Goal: Task Accomplishment & Management: Complete application form

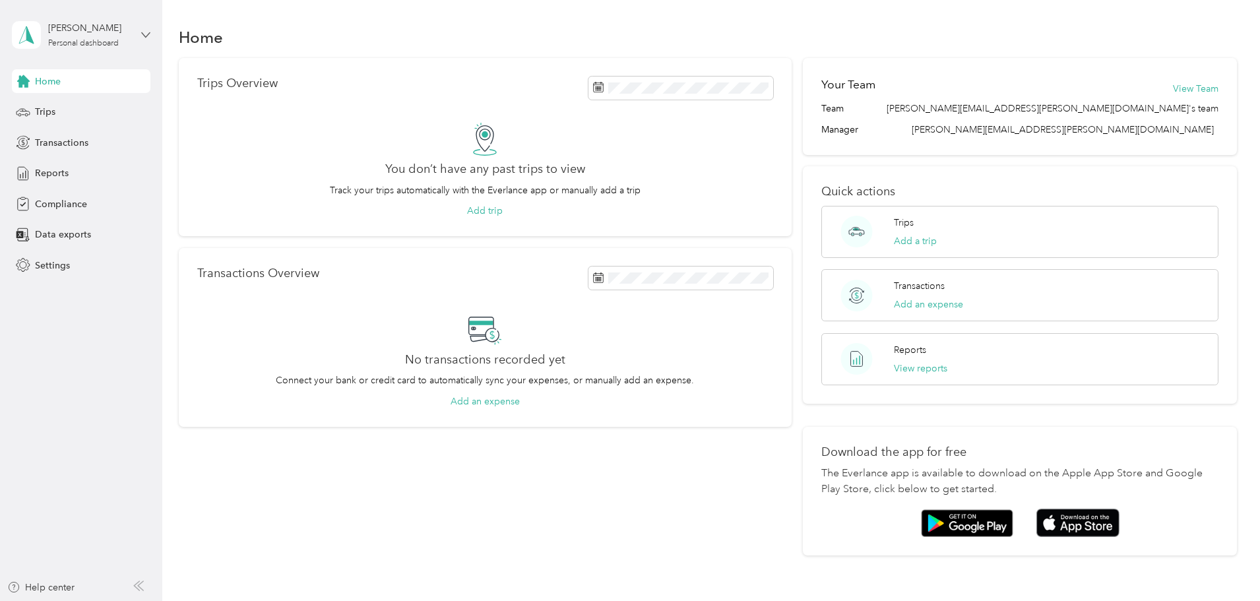
click at [146, 31] on icon at bounding box center [145, 34] width 9 height 9
click at [66, 169] on span "Reports" at bounding box center [52, 173] width 34 height 14
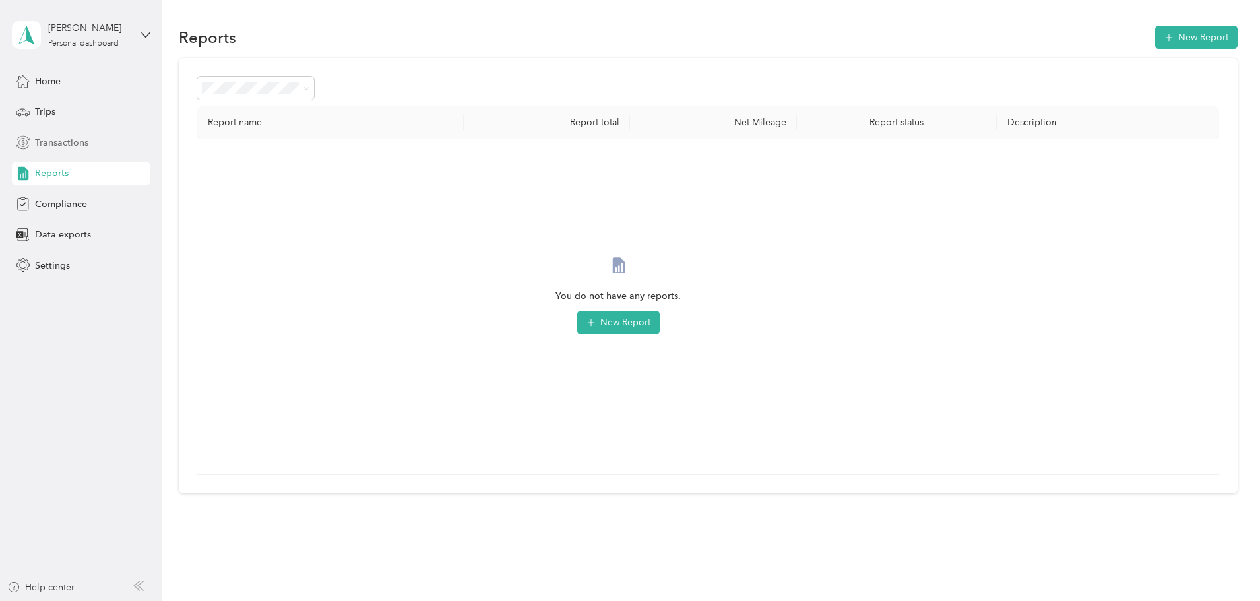
click at [57, 136] on span "Transactions" at bounding box center [61, 143] width 53 height 14
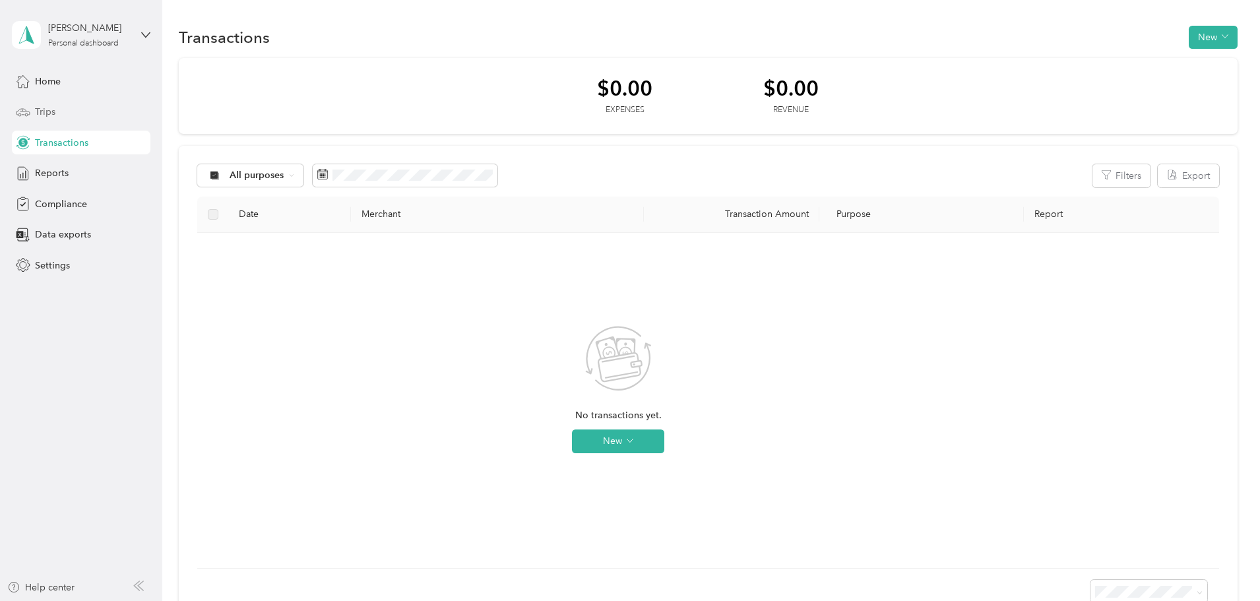
click at [51, 115] on span "Trips" at bounding box center [45, 112] width 20 height 14
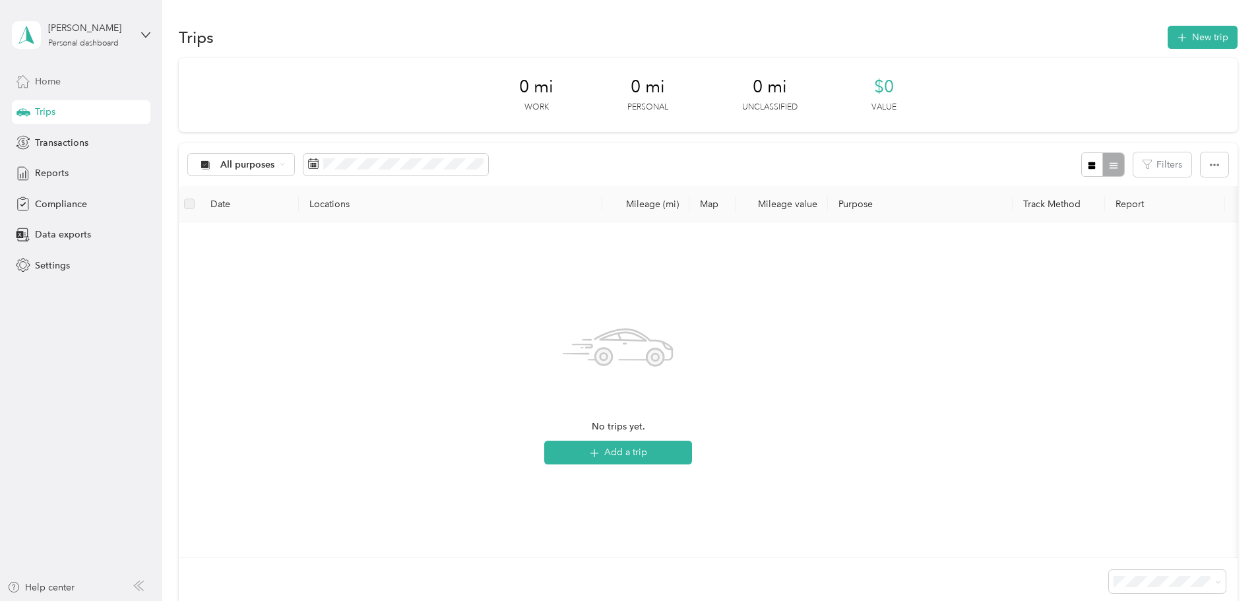
click at [40, 86] on span "Home" at bounding box center [48, 82] width 26 height 14
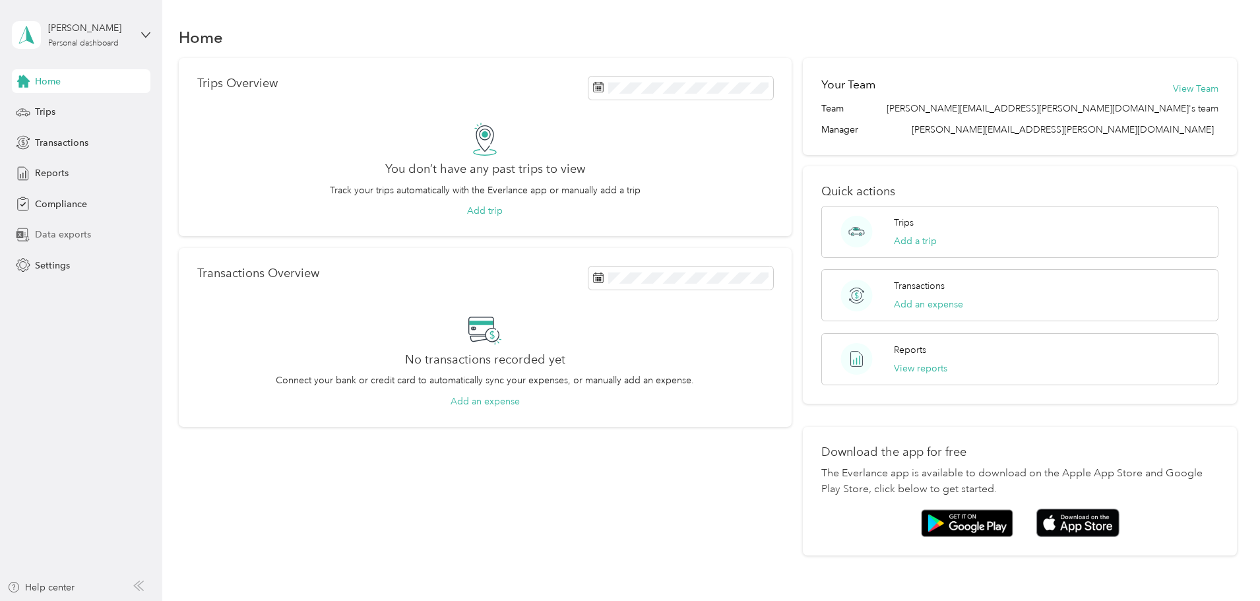
click at [45, 237] on span "Data exports" at bounding box center [63, 235] width 56 height 14
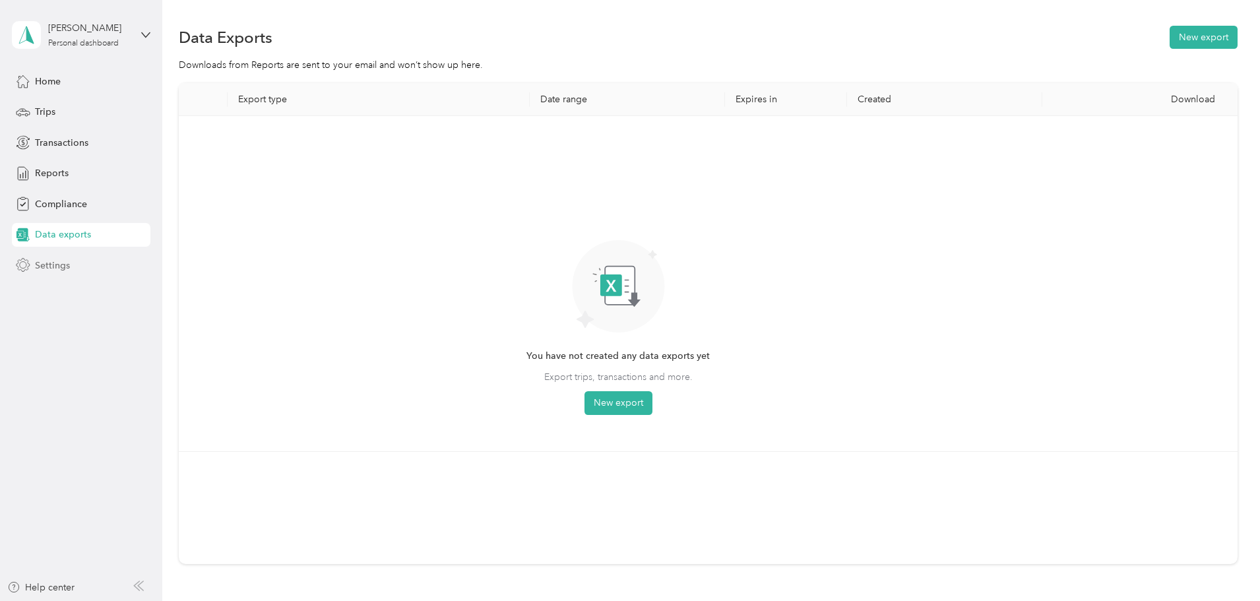
click at [67, 268] on span "Settings" at bounding box center [52, 266] width 35 height 14
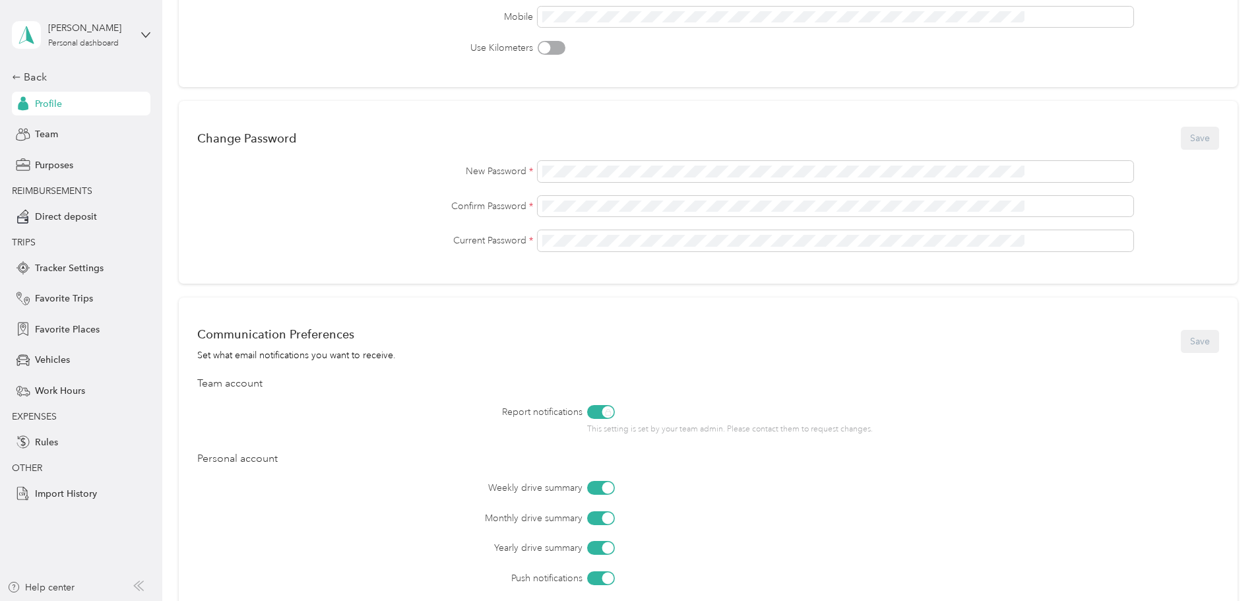
scroll to position [253, 0]
click at [57, 396] on span "Work Hours" at bounding box center [60, 391] width 50 height 14
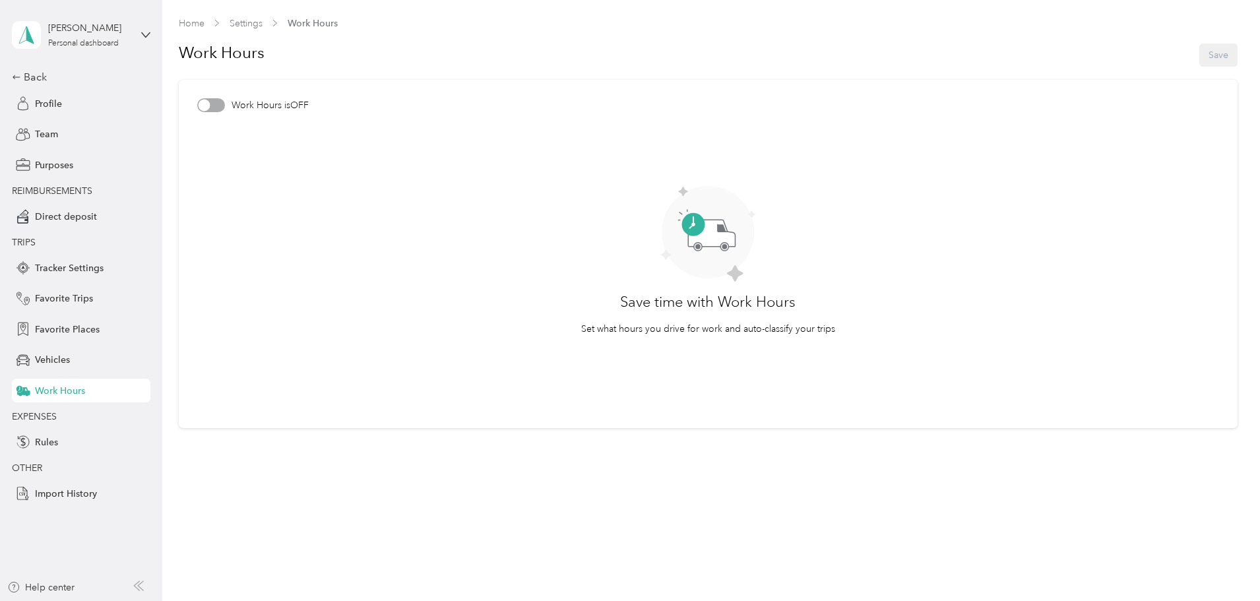
click at [64, 344] on div "Back Profile Team Purposes REIMBURSEMENTS Direct deposit TRIPS Tracker Settings…" at bounding box center [81, 287] width 139 height 436
click at [46, 358] on span "Vehicles" at bounding box center [52, 360] width 35 height 14
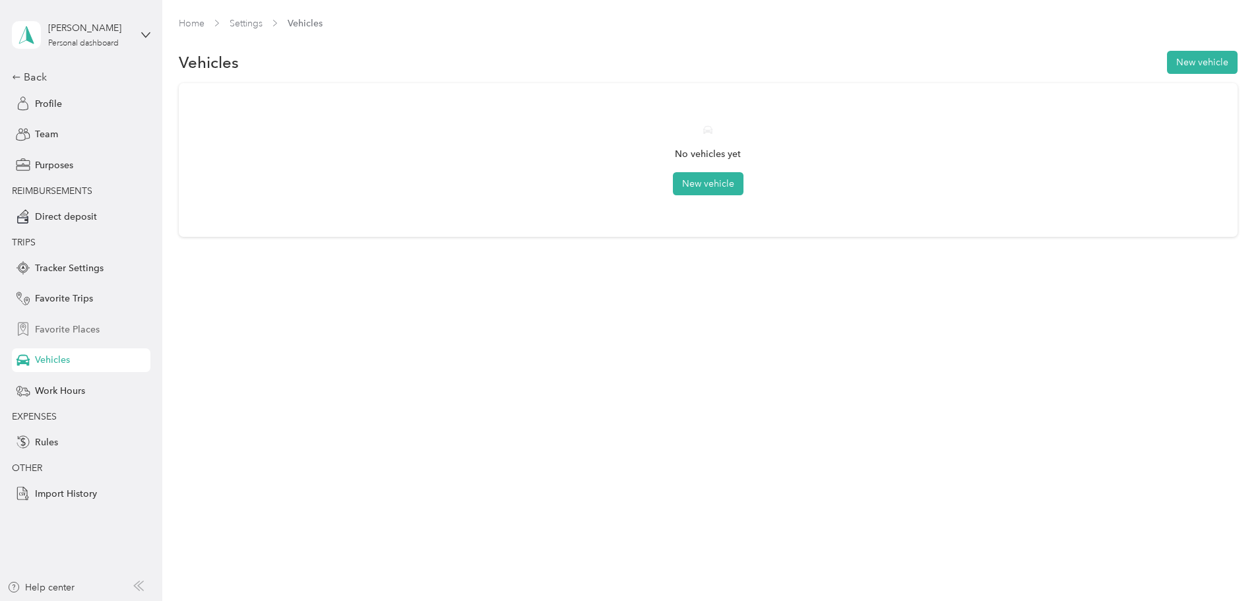
click at [47, 334] on span "Favorite Places" at bounding box center [67, 330] width 65 height 14
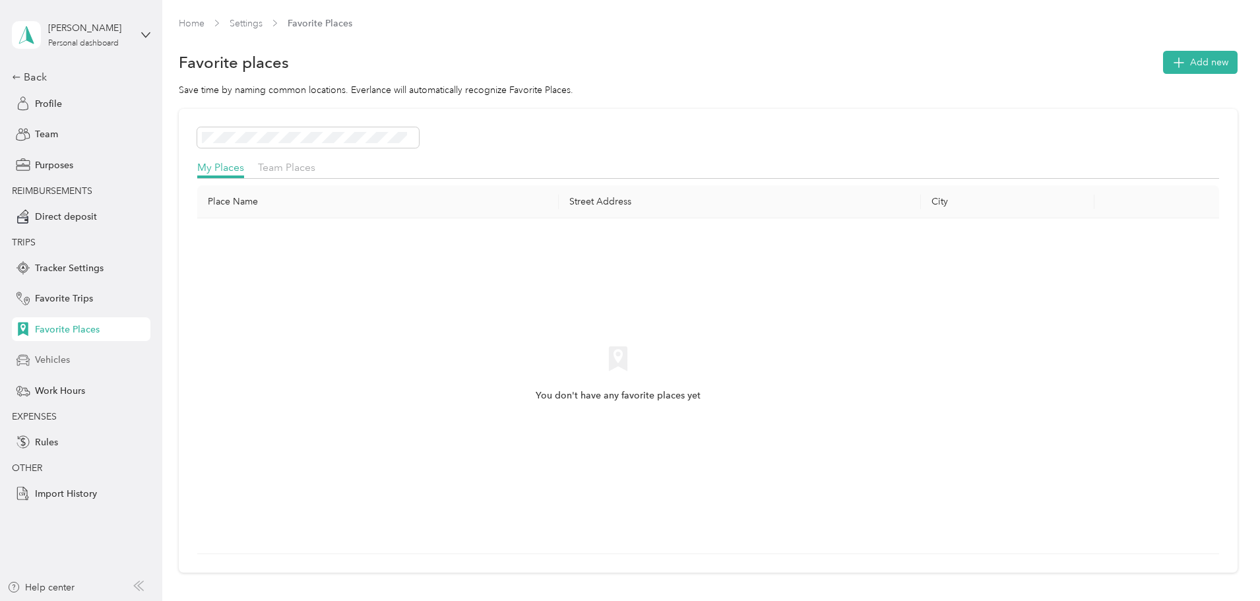
click at [54, 364] on span "Vehicles" at bounding box center [52, 360] width 35 height 14
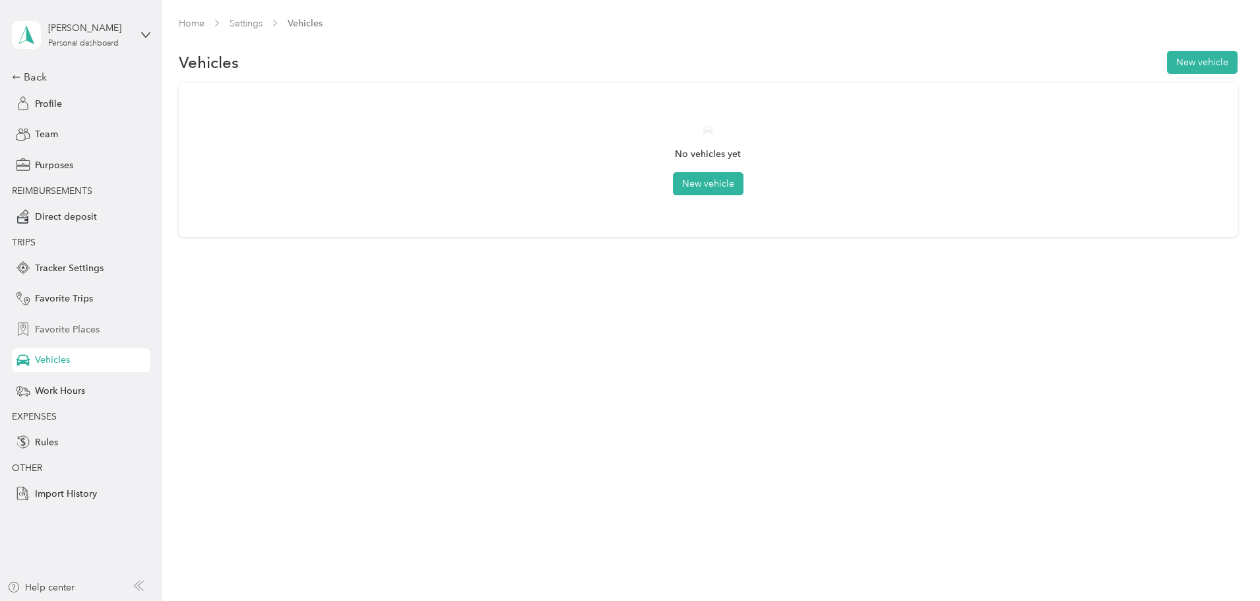
click at [60, 328] on span "Favorite Places" at bounding box center [67, 330] width 65 height 14
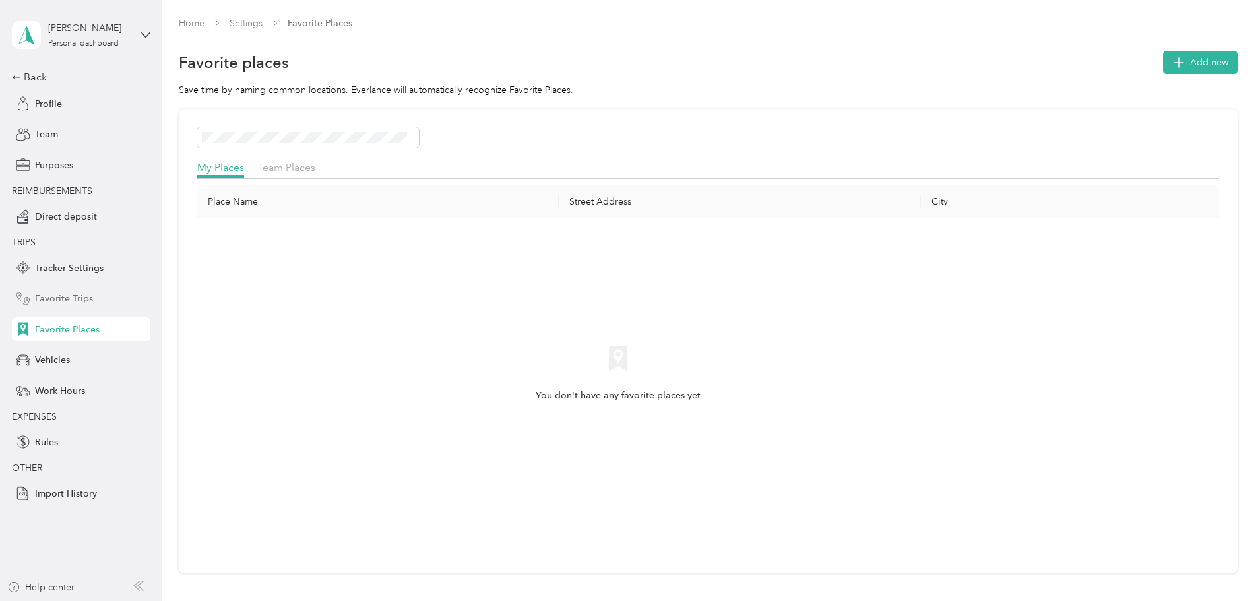
click at [53, 301] on span "Favorite Trips" at bounding box center [64, 299] width 58 height 14
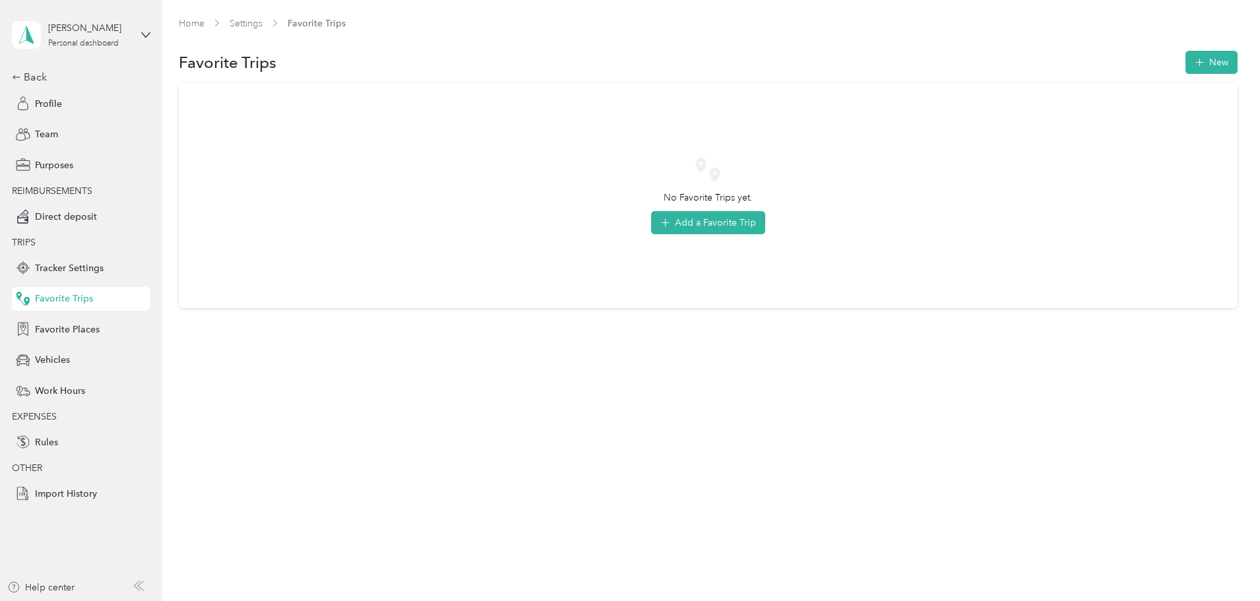
click at [73, 255] on div "Back Profile Team Purposes REIMBURSEMENTS Direct deposit TRIPS Tracker Settings…" at bounding box center [81, 287] width 139 height 436
click at [75, 266] on span "Tracker Settings" at bounding box center [69, 268] width 69 height 14
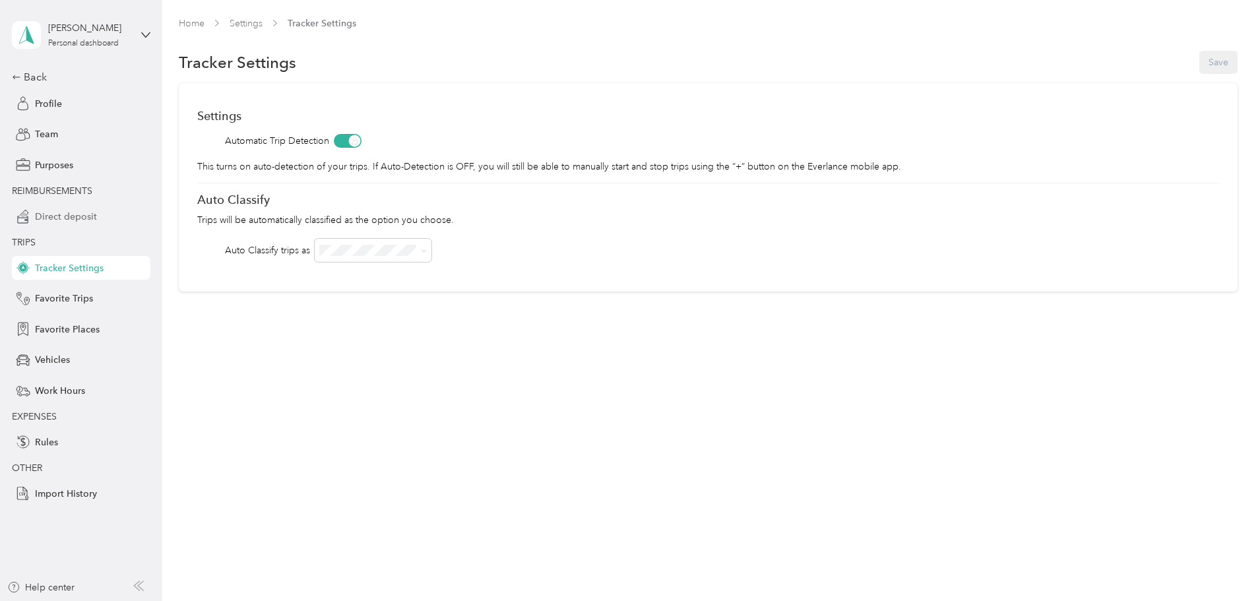
click at [79, 218] on span "Direct deposit" at bounding box center [66, 217] width 62 height 14
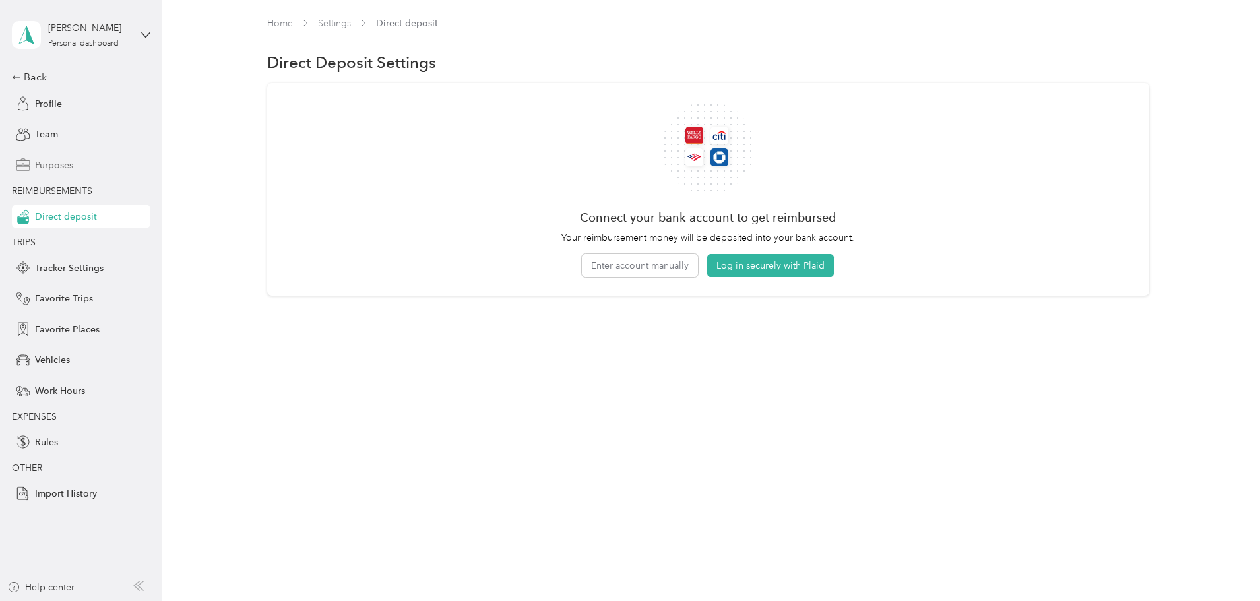
click at [71, 165] on span "Purposes" at bounding box center [54, 165] width 38 height 14
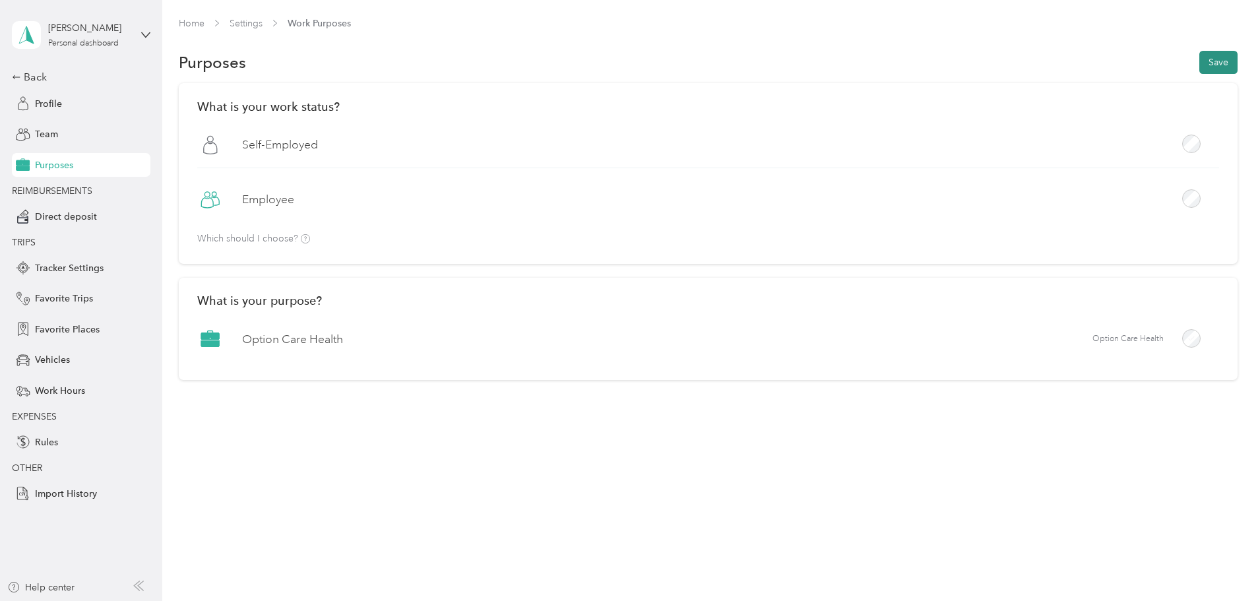
click at [1199, 63] on button "Save" at bounding box center [1218, 62] width 38 height 23
click at [33, 129] on div "Team" at bounding box center [81, 135] width 139 height 24
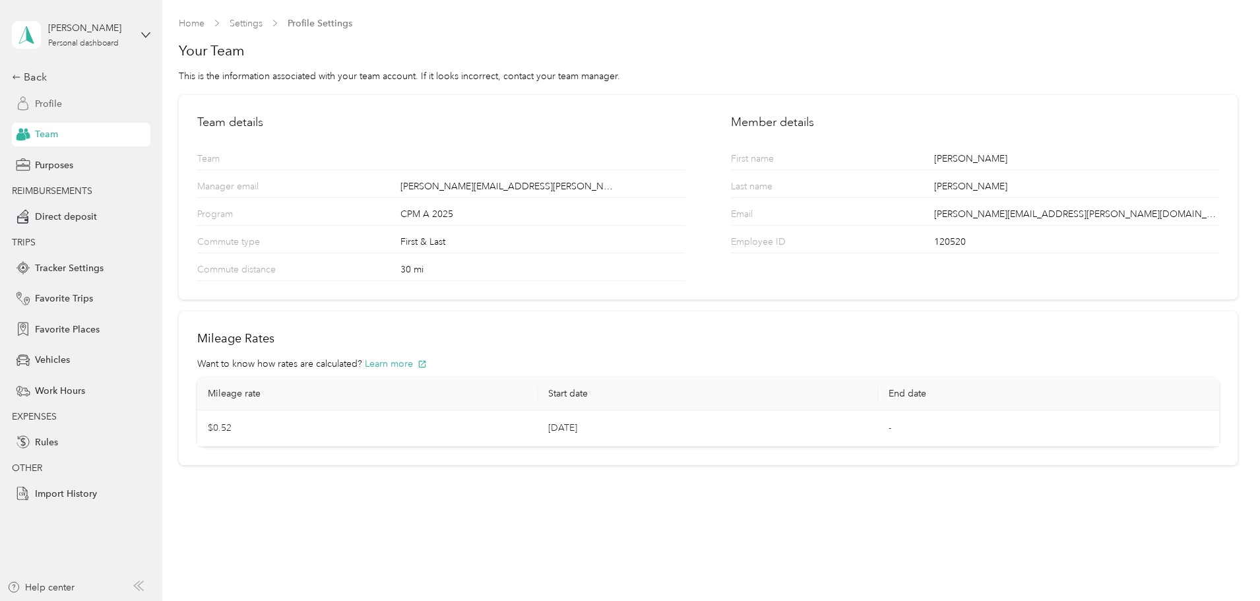
click at [44, 96] on div "Profile" at bounding box center [81, 104] width 139 height 24
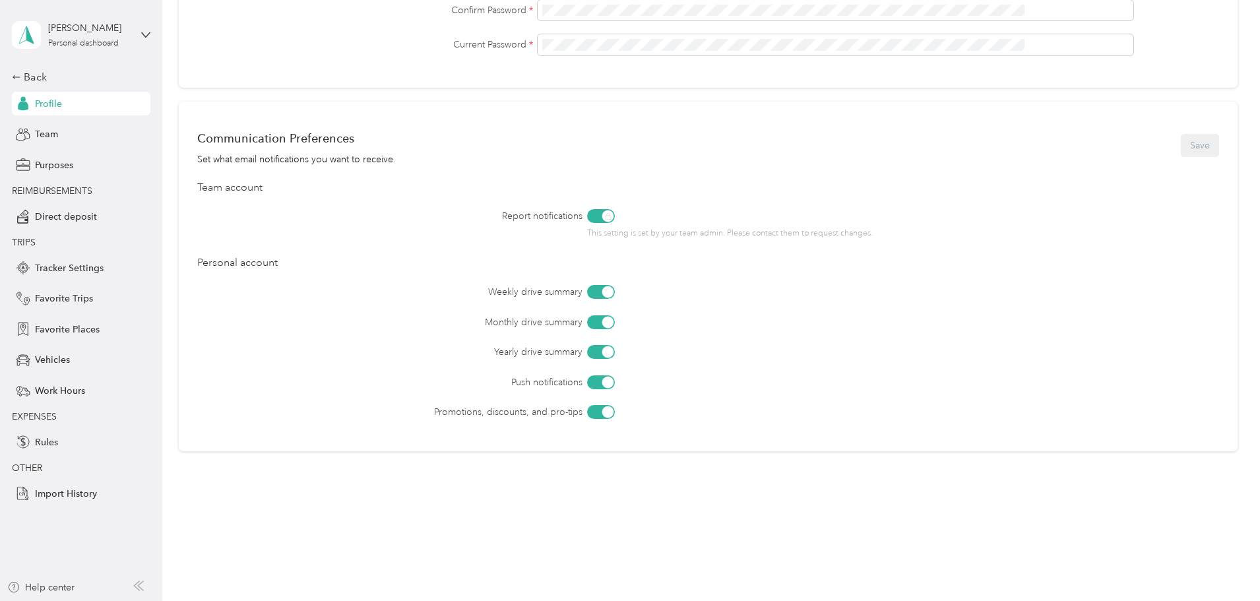
scroll to position [451, 0]
click at [58, 129] on div "Team" at bounding box center [81, 135] width 139 height 24
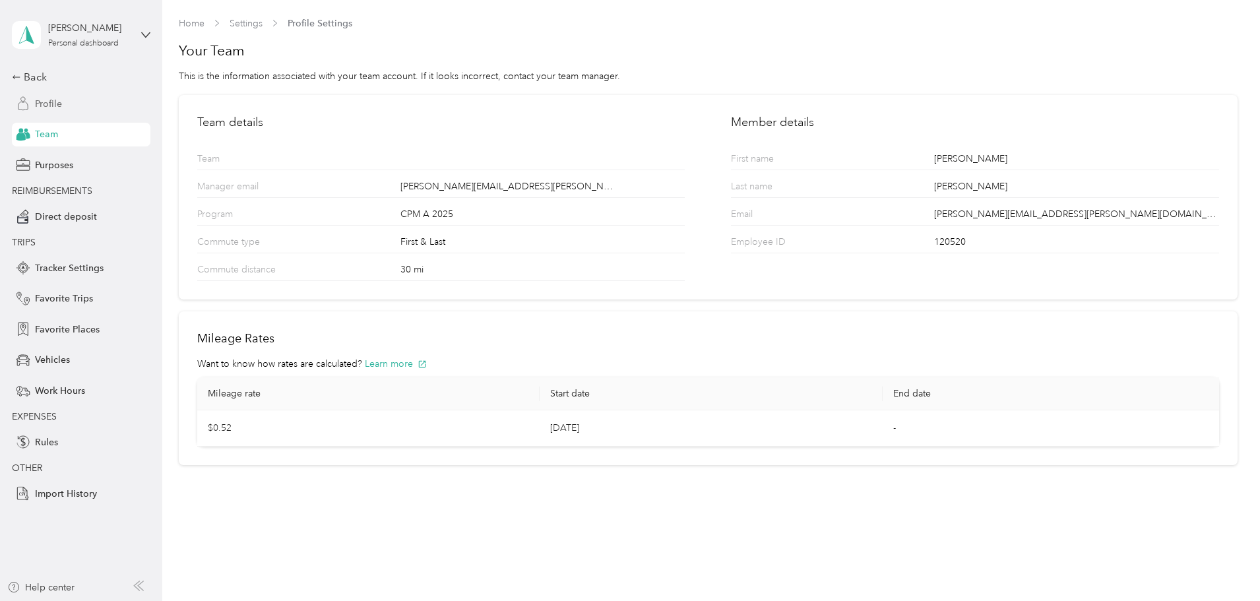
click at [53, 106] on span "Profile" at bounding box center [48, 104] width 27 height 14
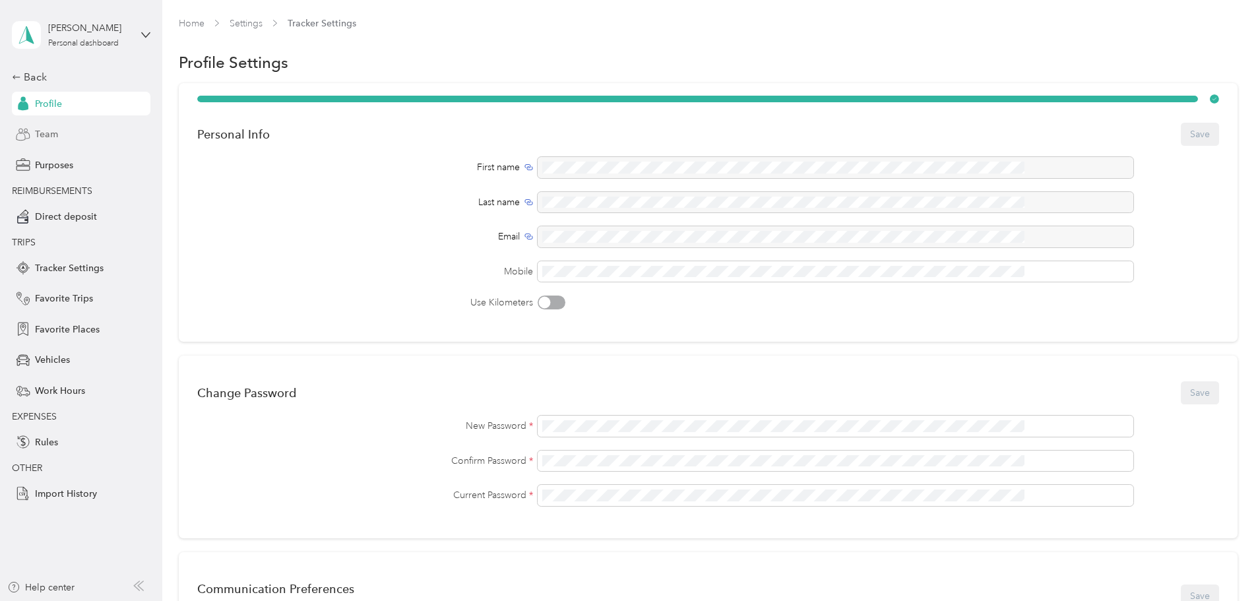
click at [46, 139] on span "Team" at bounding box center [46, 134] width 23 height 14
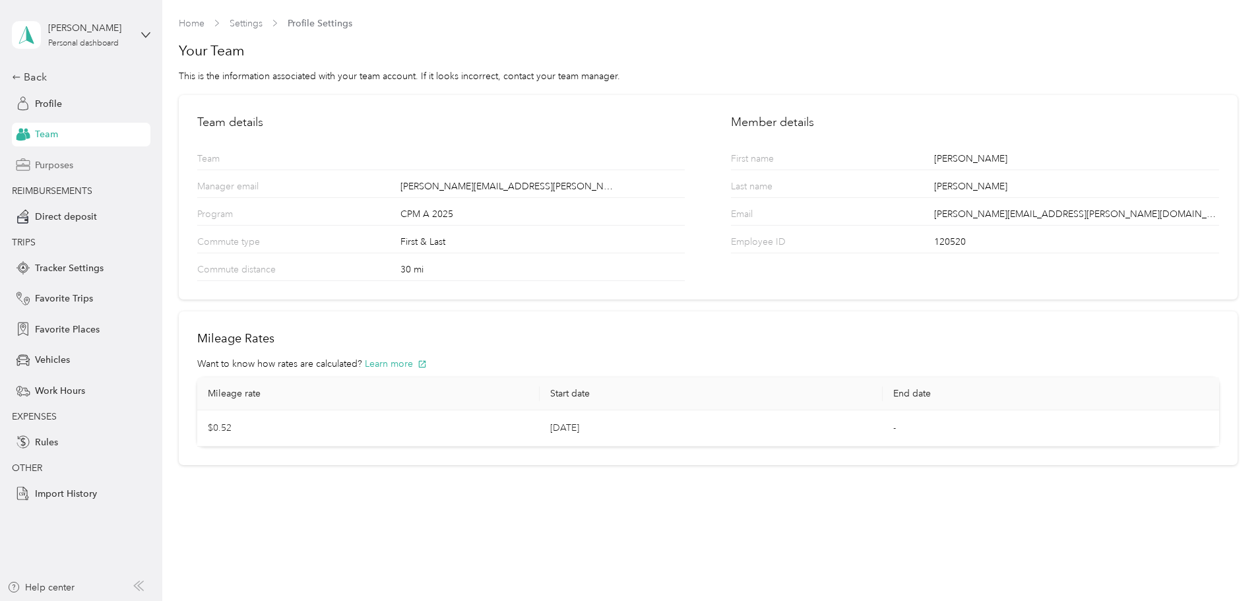
click at [39, 168] on span "Purposes" at bounding box center [54, 165] width 38 height 14
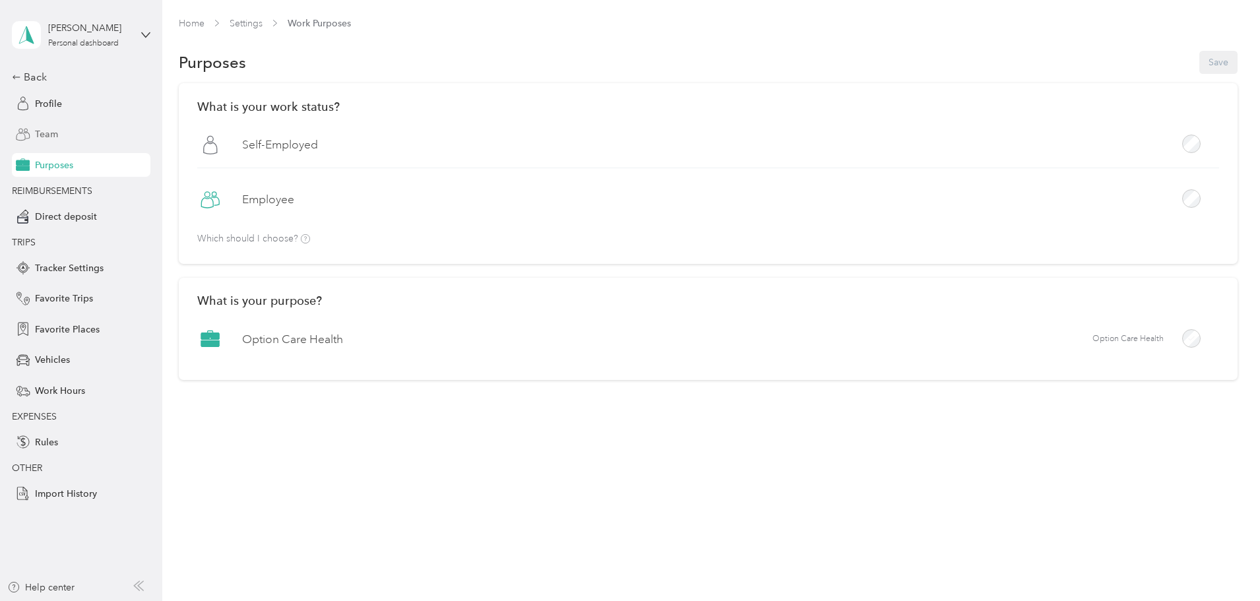
click at [47, 132] on span "Team" at bounding box center [46, 134] width 23 height 14
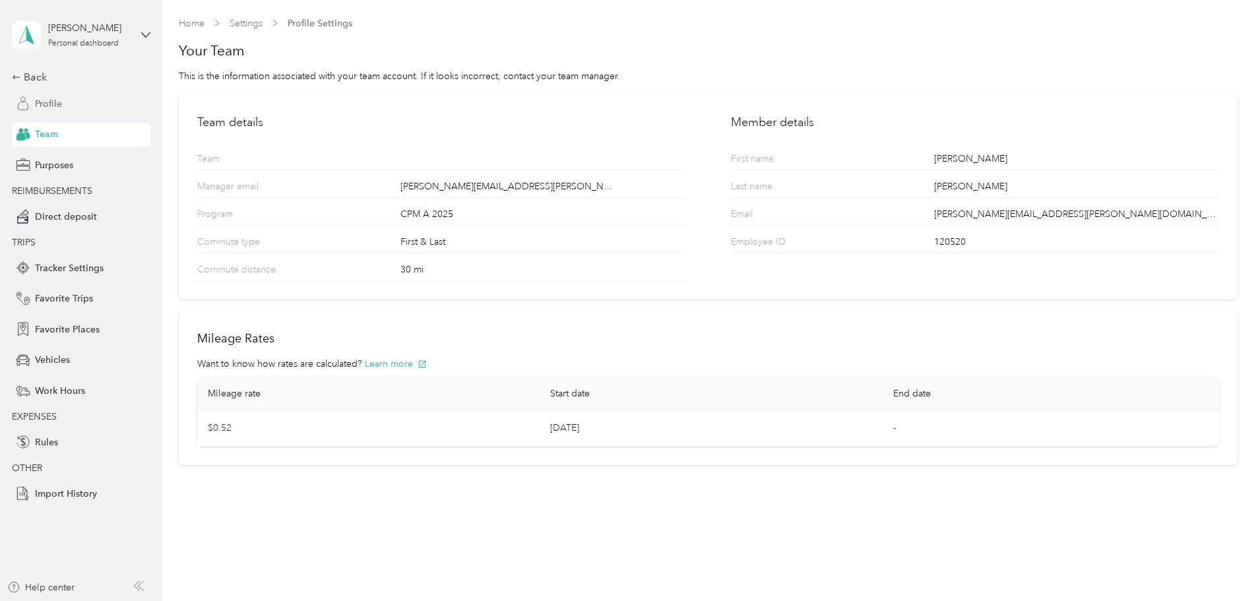
click at [38, 109] on span "Profile" at bounding box center [48, 104] width 27 height 14
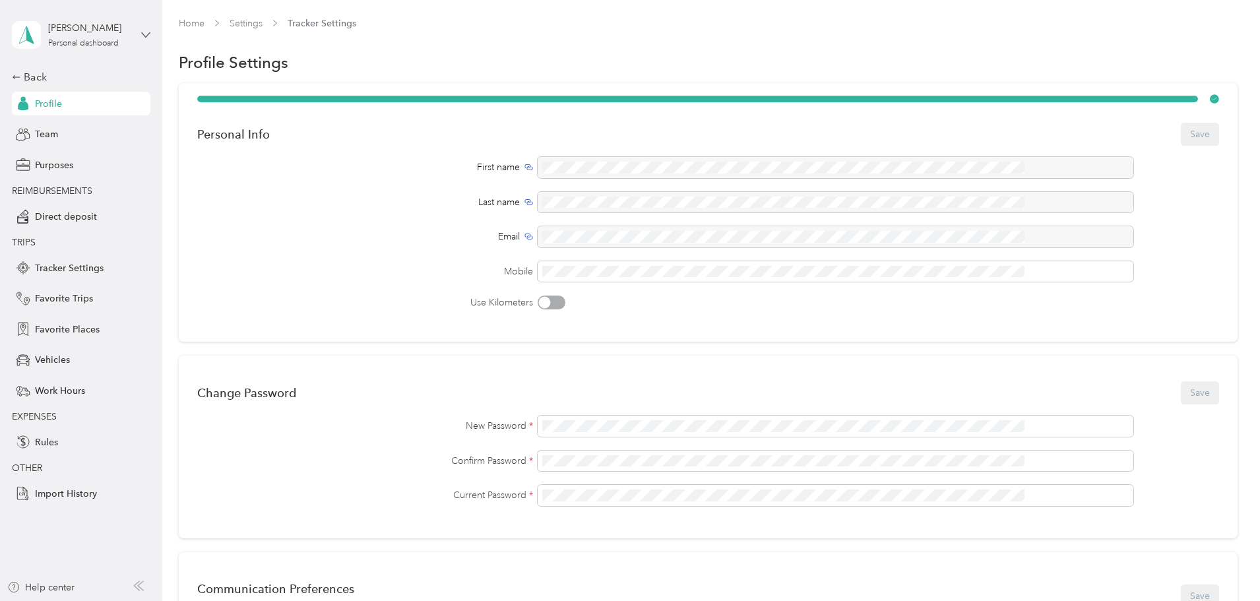
click at [145, 34] on icon at bounding box center [145, 34] width 9 height 9
click at [133, 226] on div "Direct deposit" at bounding box center [81, 216] width 139 height 24
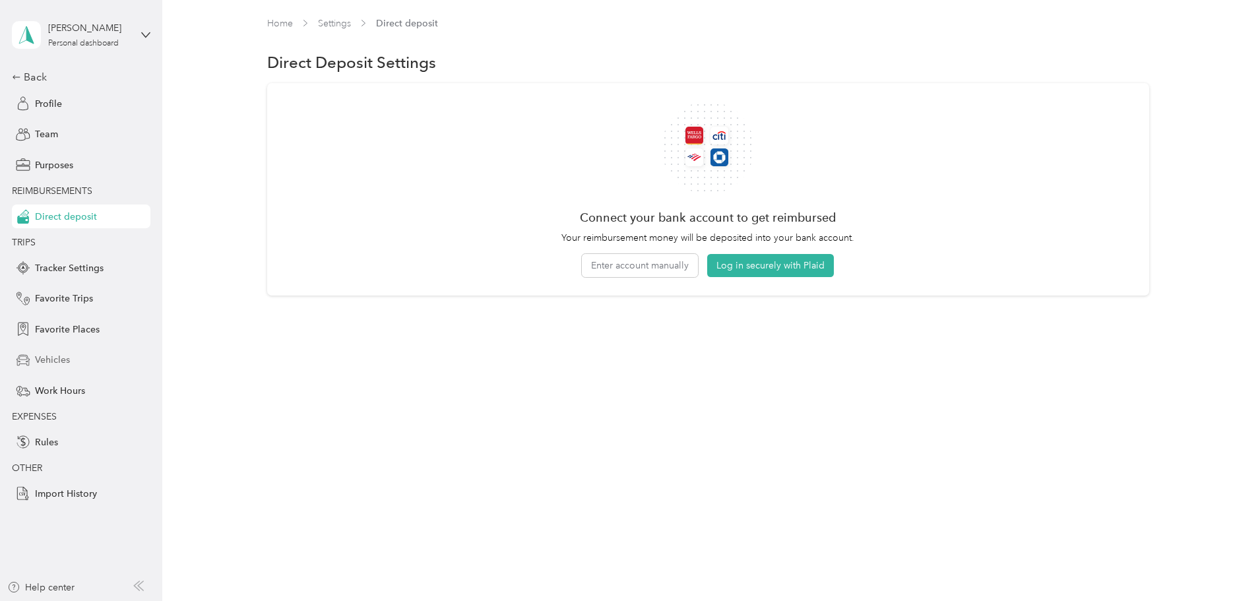
click at [59, 361] on span "Vehicles" at bounding box center [52, 360] width 35 height 14
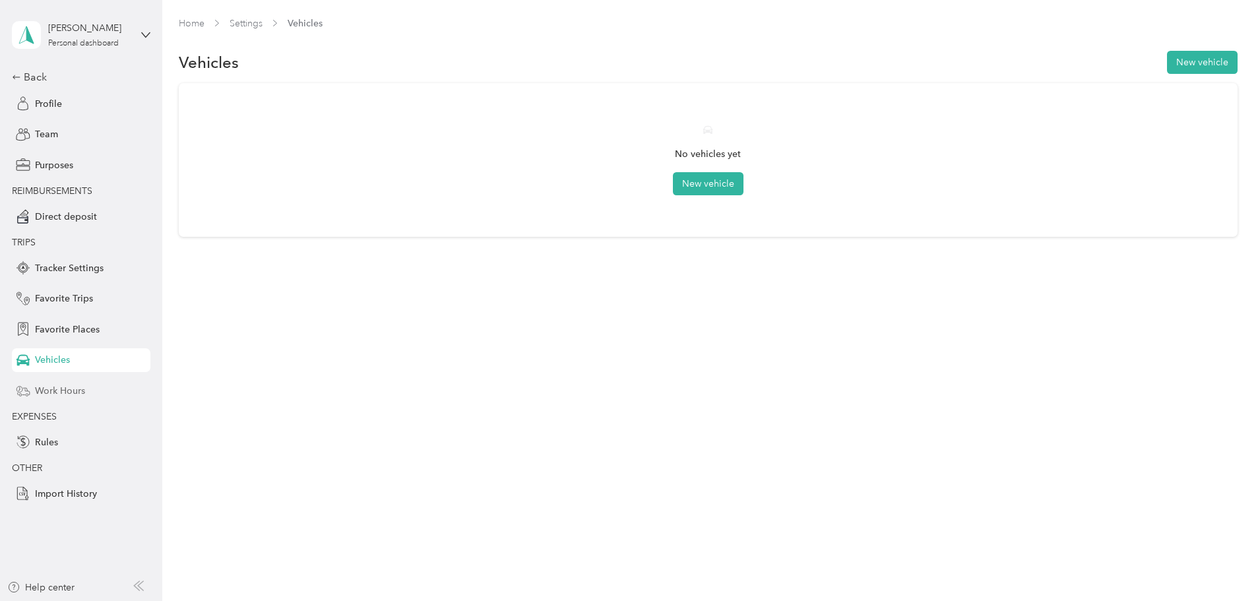
click at [60, 392] on span "Work Hours" at bounding box center [60, 391] width 50 height 14
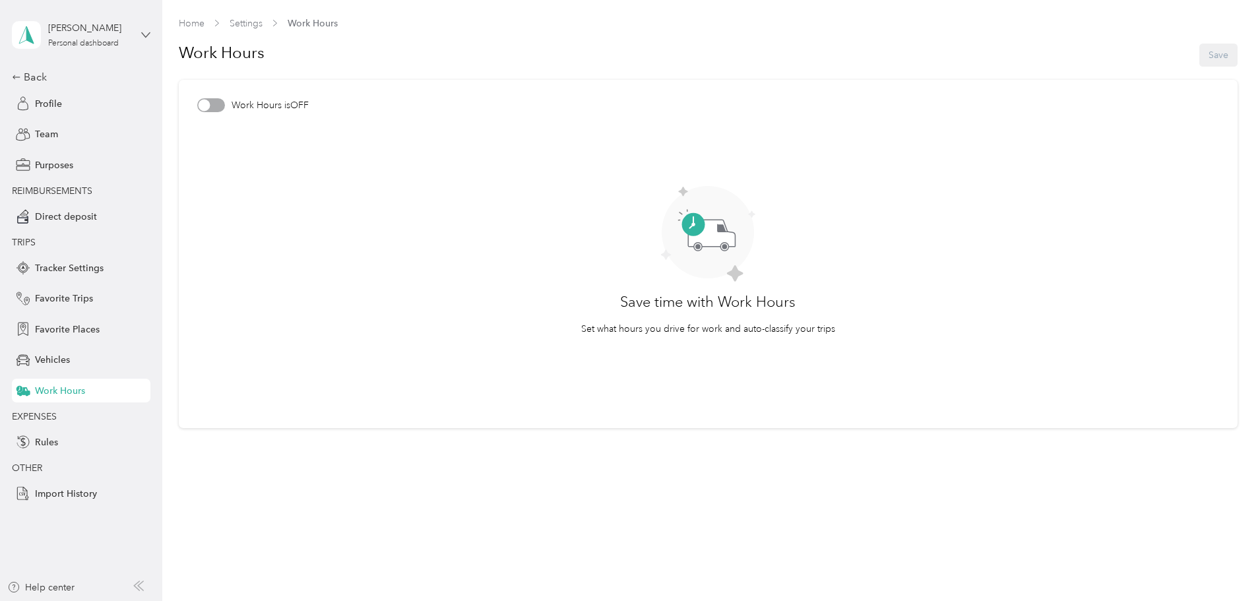
click at [148, 38] on icon at bounding box center [145, 34] width 9 height 9
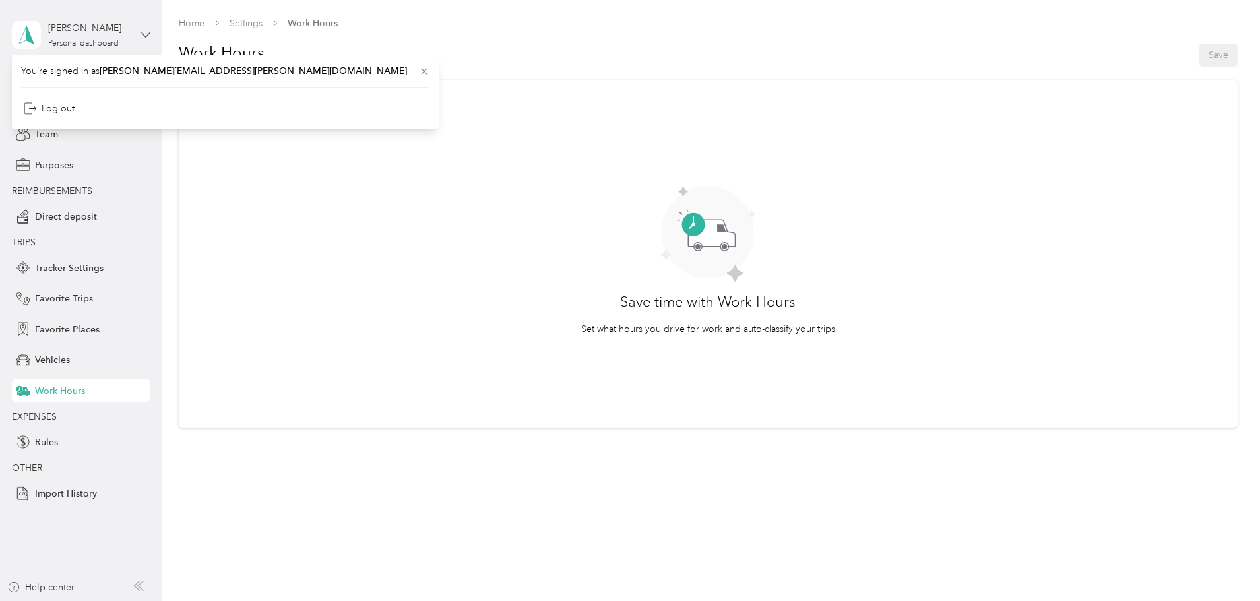
click at [148, 38] on icon at bounding box center [145, 34] width 9 height 9
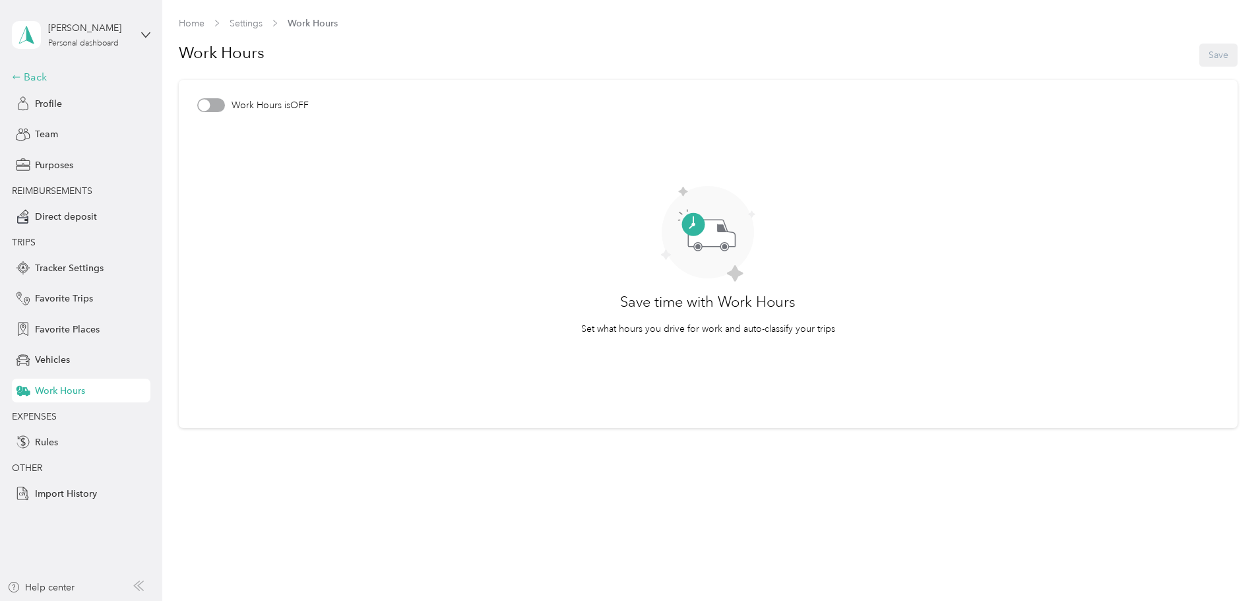
click at [18, 75] on div "Back" at bounding box center [78, 77] width 132 height 16
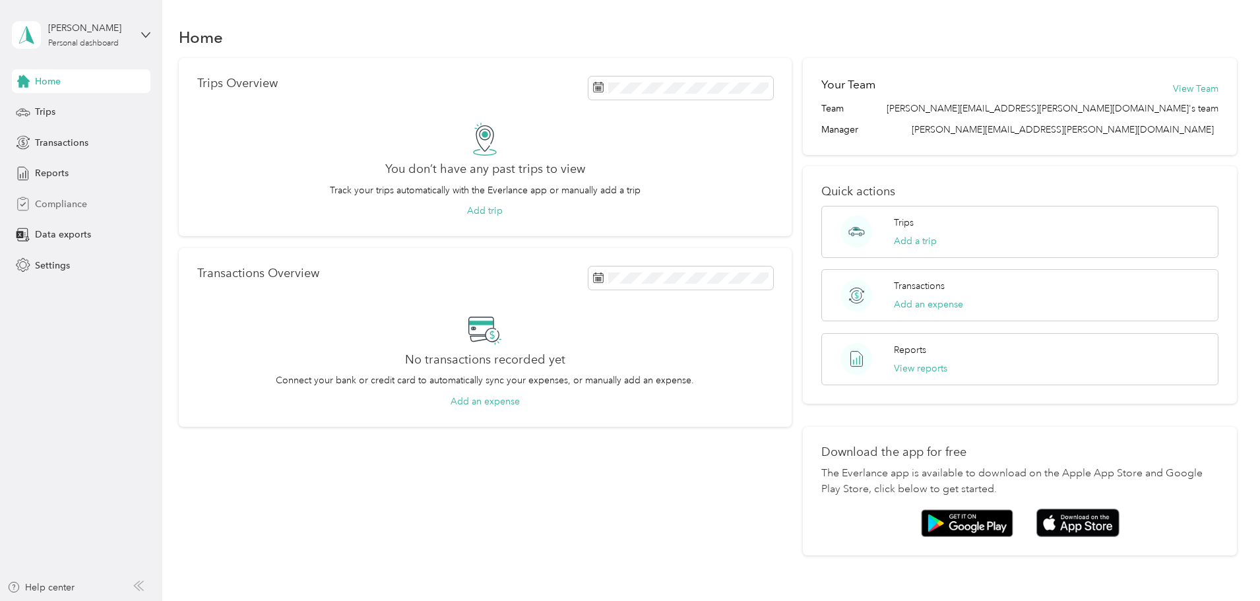
click at [69, 198] on span "Compliance" at bounding box center [61, 204] width 52 height 14
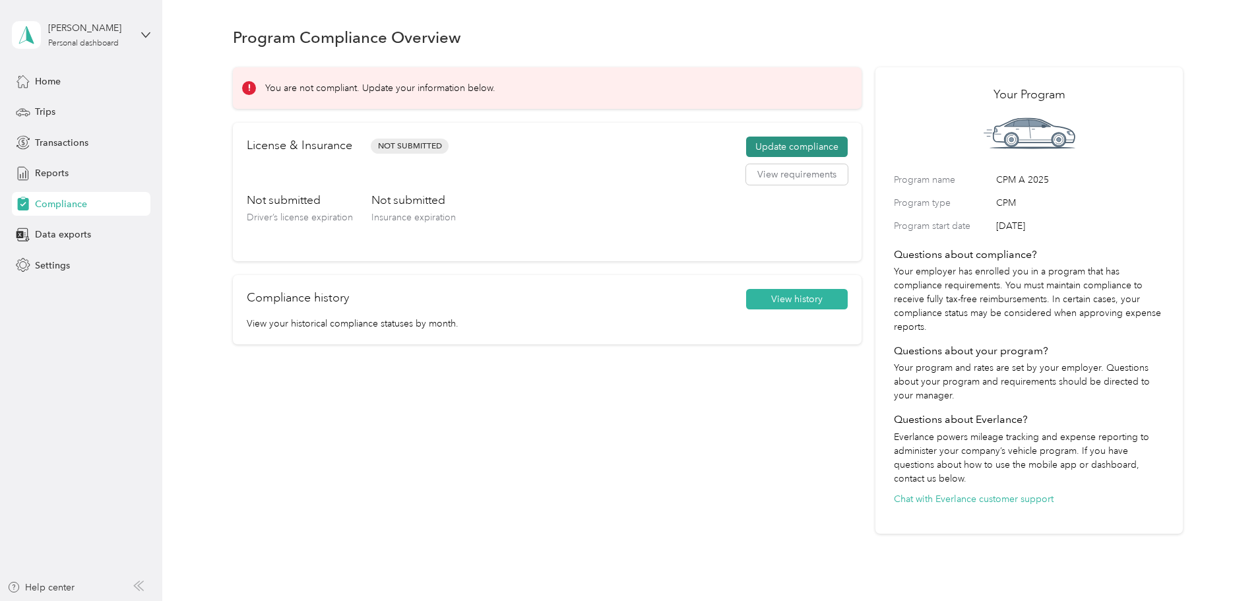
click at [746, 148] on button "Update compliance" at bounding box center [797, 147] width 102 height 21
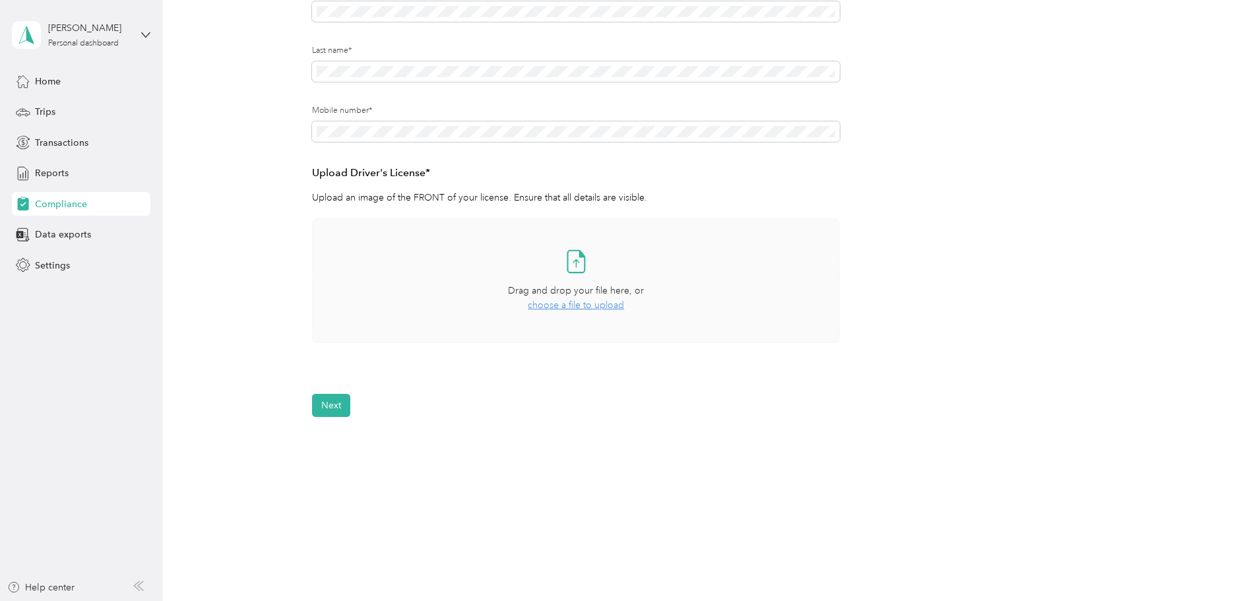
scroll to position [224, 0]
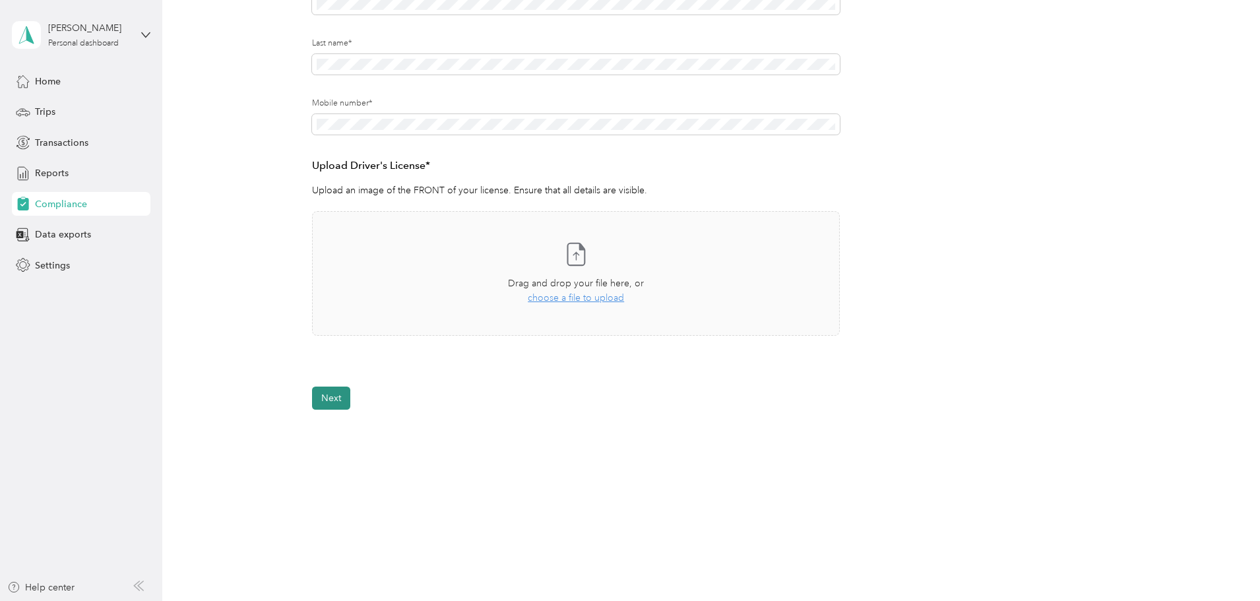
click at [346, 404] on button "Next" at bounding box center [331, 398] width 38 height 23
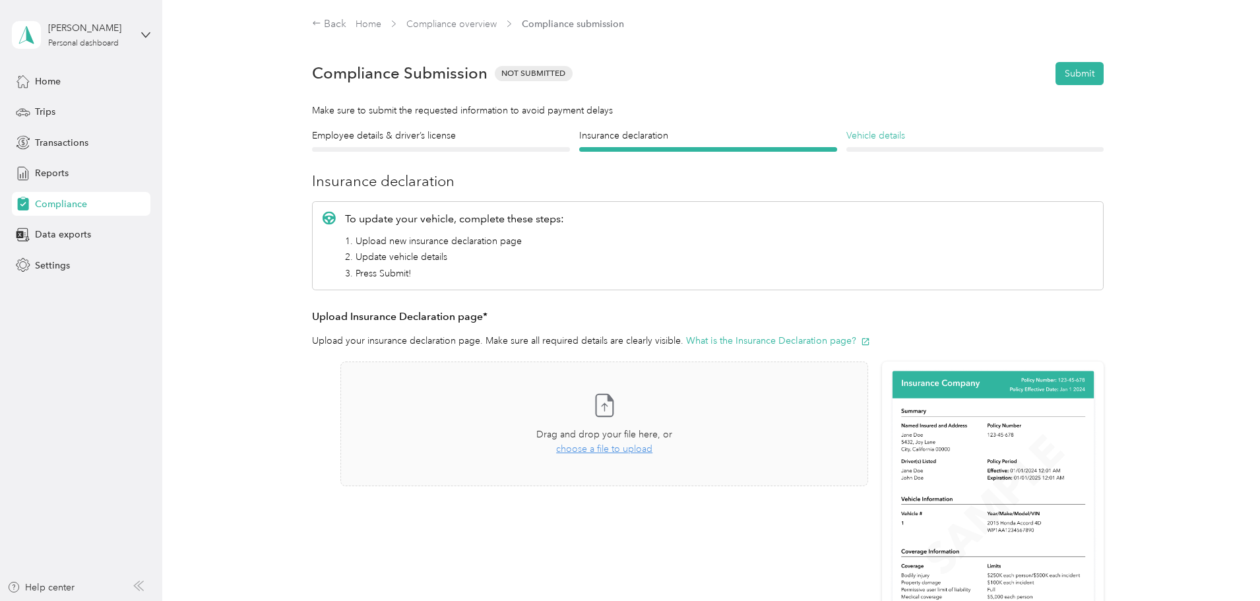
click at [872, 135] on h4 "Vehicle details" at bounding box center [975, 136] width 258 height 14
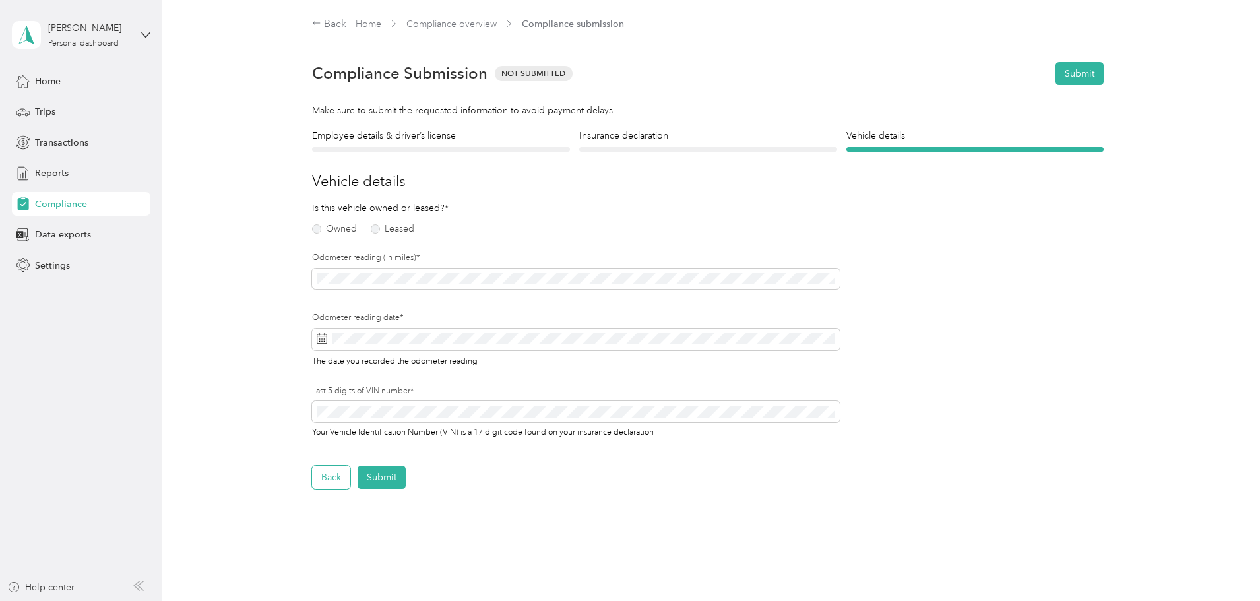
click at [339, 481] on button "Back" at bounding box center [331, 477] width 38 height 23
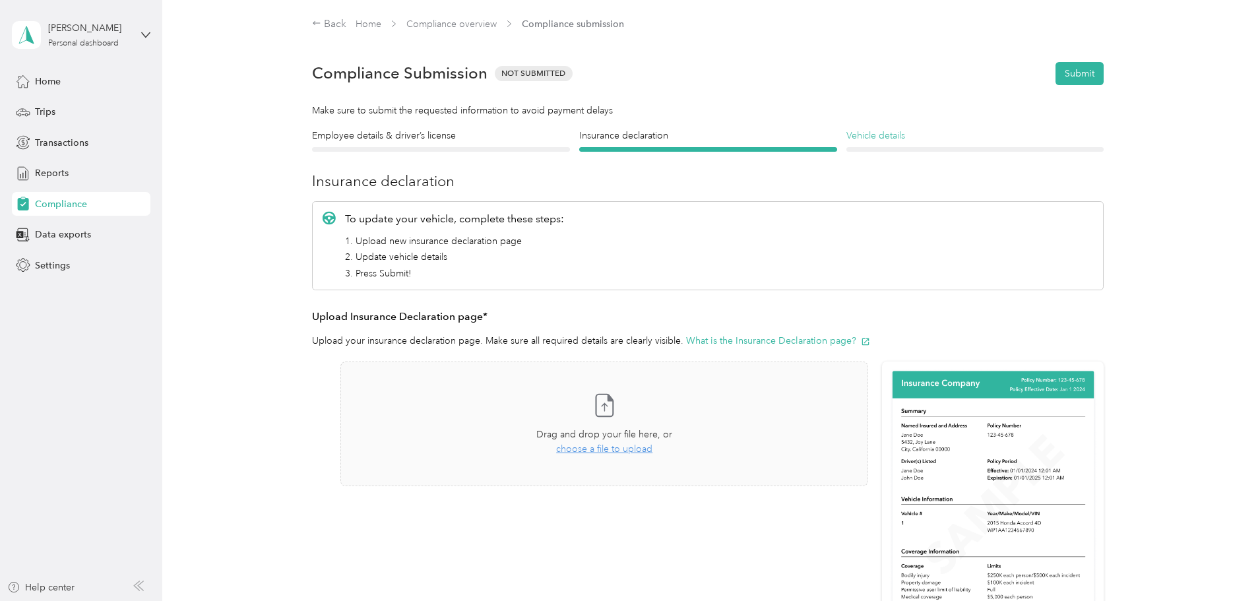
click at [939, 129] on h4 "Vehicle details" at bounding box center [975, 136] width 258 height 14
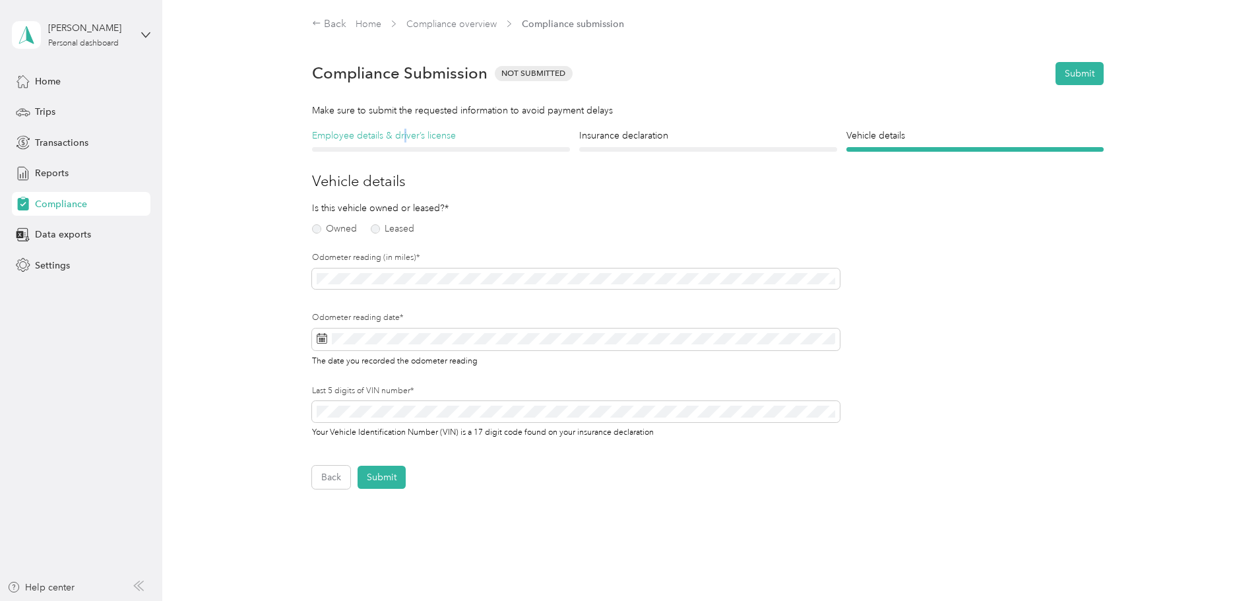
click at [402, 129] on section "Back Home Compliance overview Compliance submission Compliance Submission Not S…" at bounding box center [708, 252] width 950 height 473
click at [41, 268] on span "Settings" at bounding box center [52, 266] width 35 height 14
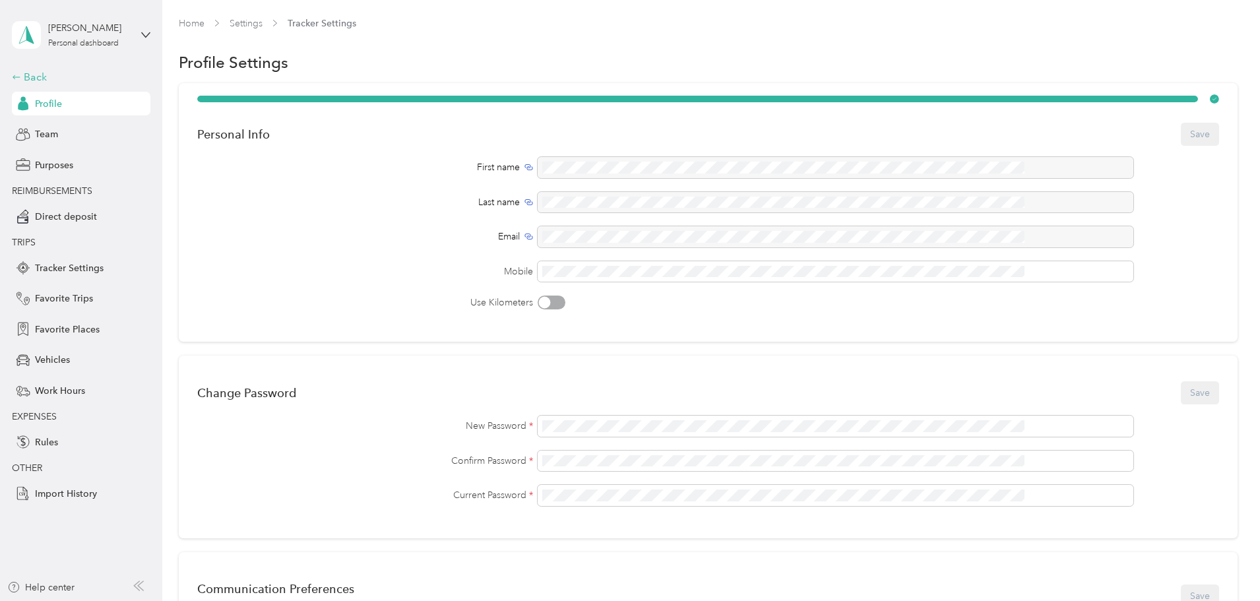
click at [32, 77] on div "Back" at bounding box center [78, 77] width 132 height 16
